Goal: Information Seeking & Learning: Learn about a topic

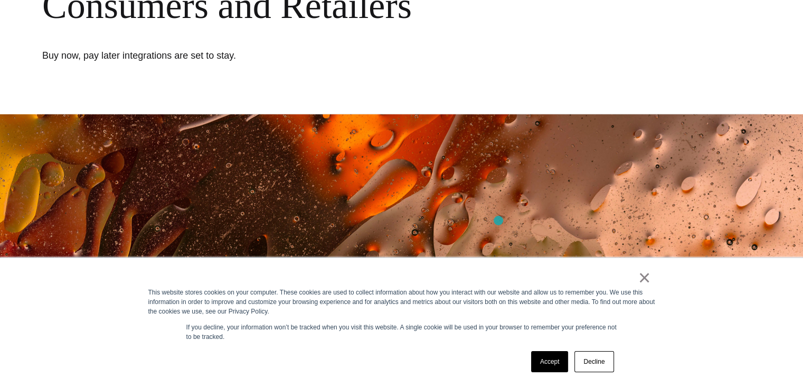
scroll to position [198, 0]
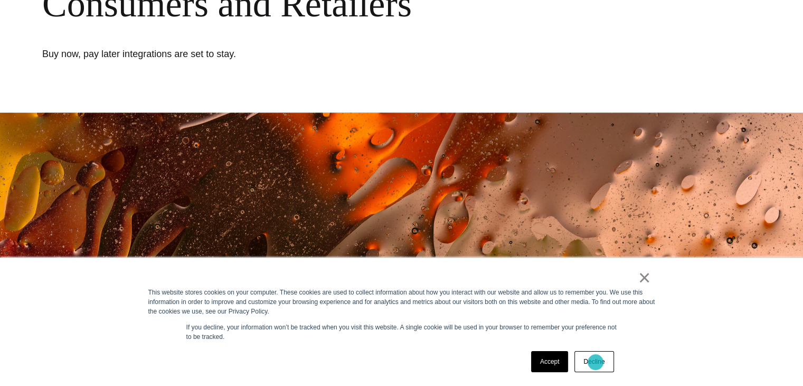
click at [596, 362] on link "Decline" at bounding box center [594, 361] width 39 height 21
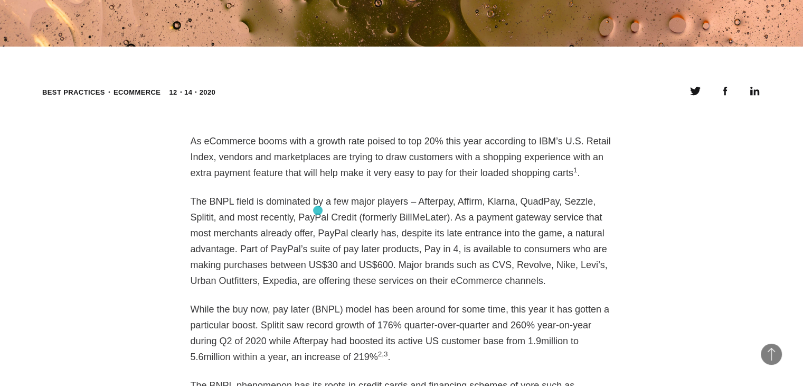
scroll to position [771, 0]
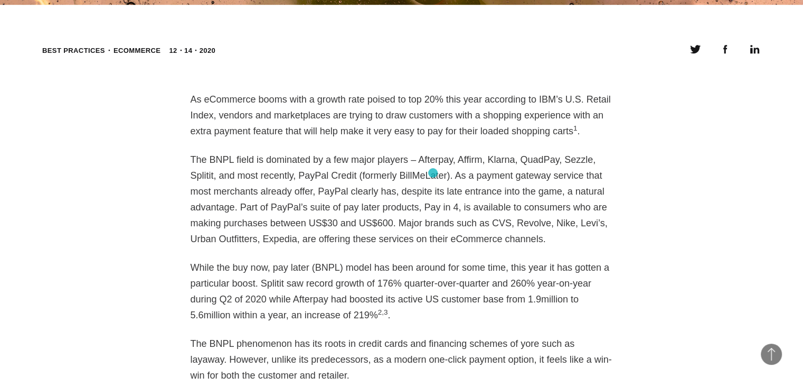
click at [433, 173] on p "The BNPL field is dominated by a few major players – Afterpay, Affirm, Klarna, …" at bounding box center [402, 199] width 423 height 95
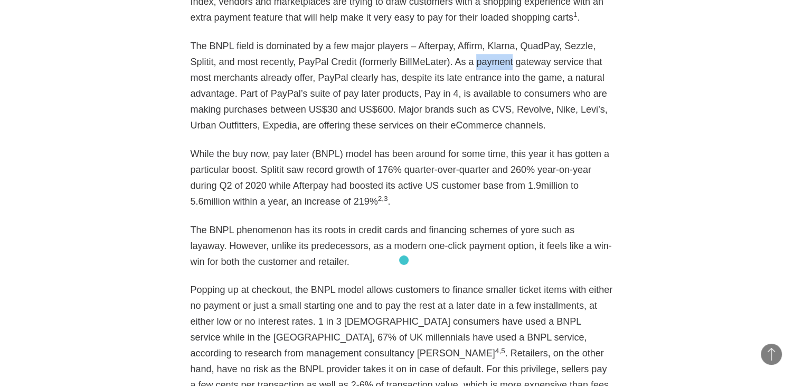
scroll to position [885, 0]
click at [249, 233] on p "The BNPL phenomenon has its roots in credit cards and financing schemes of yore…" at bounding box center [402, 245] width 423 height 48
click at [242, 231] on p "The BNPL phenomenon has its roots in credit cards and financing schemes of yore…" at bounding box center [402, 245] width 423 height 48
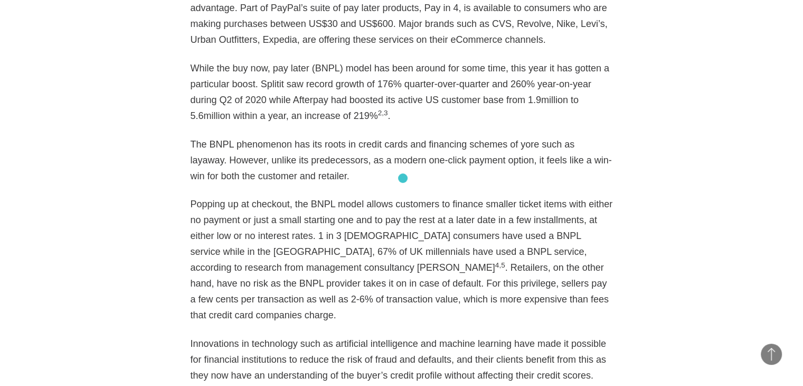
scroll to position [971, 0]
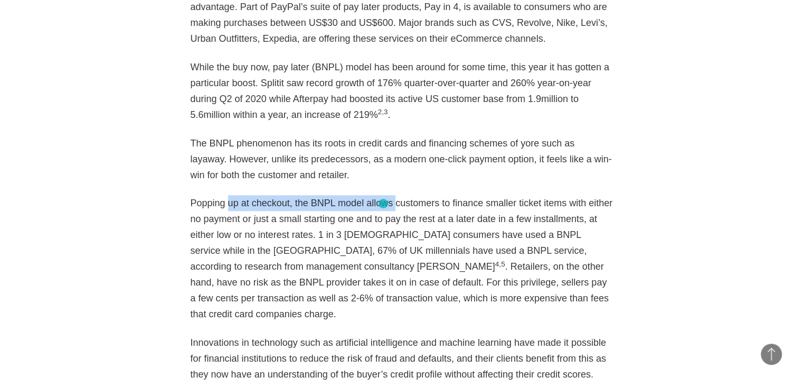
drag, startPoint x: 228, startPoint y: 208, endPoint x: 385, endPoint y: 203, distance: 156.4
click at [385, 203] on p "Popping up at checkout, the BNPL model allows customers to finance smaller tick…" at bounding box center [402, 258] width 423 height 127
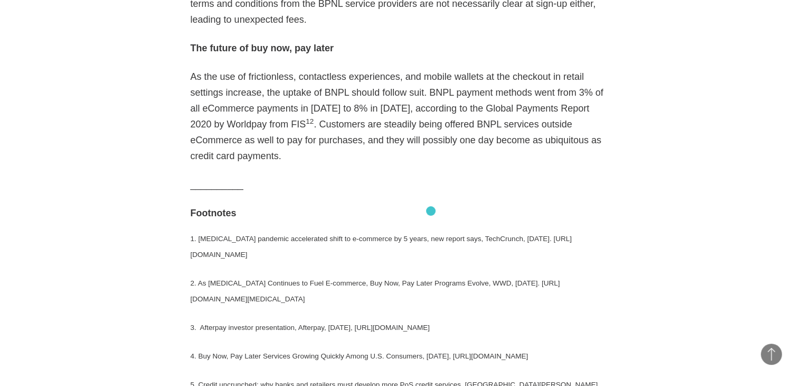
scroll to position [2355, 0]
